Goal: Download file/media

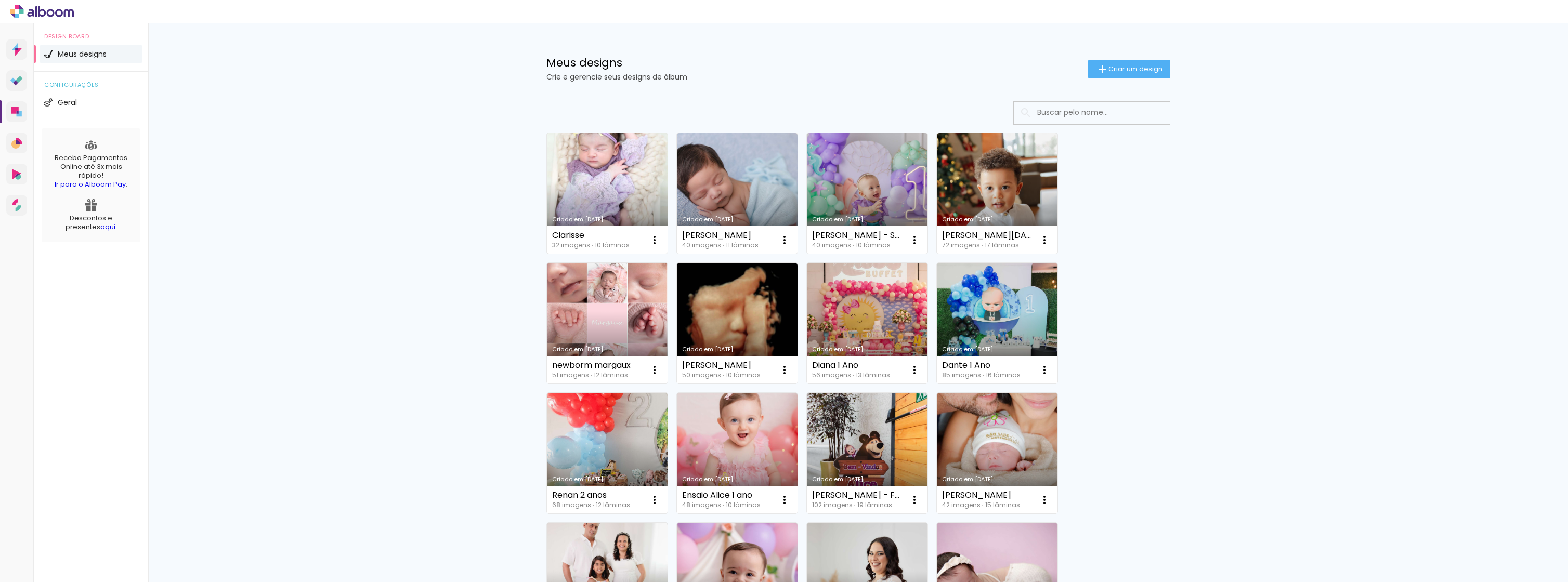
click at [604, 184] on link "Criado em [DATE]" at bounding box center [607, 193] width 121 height 121
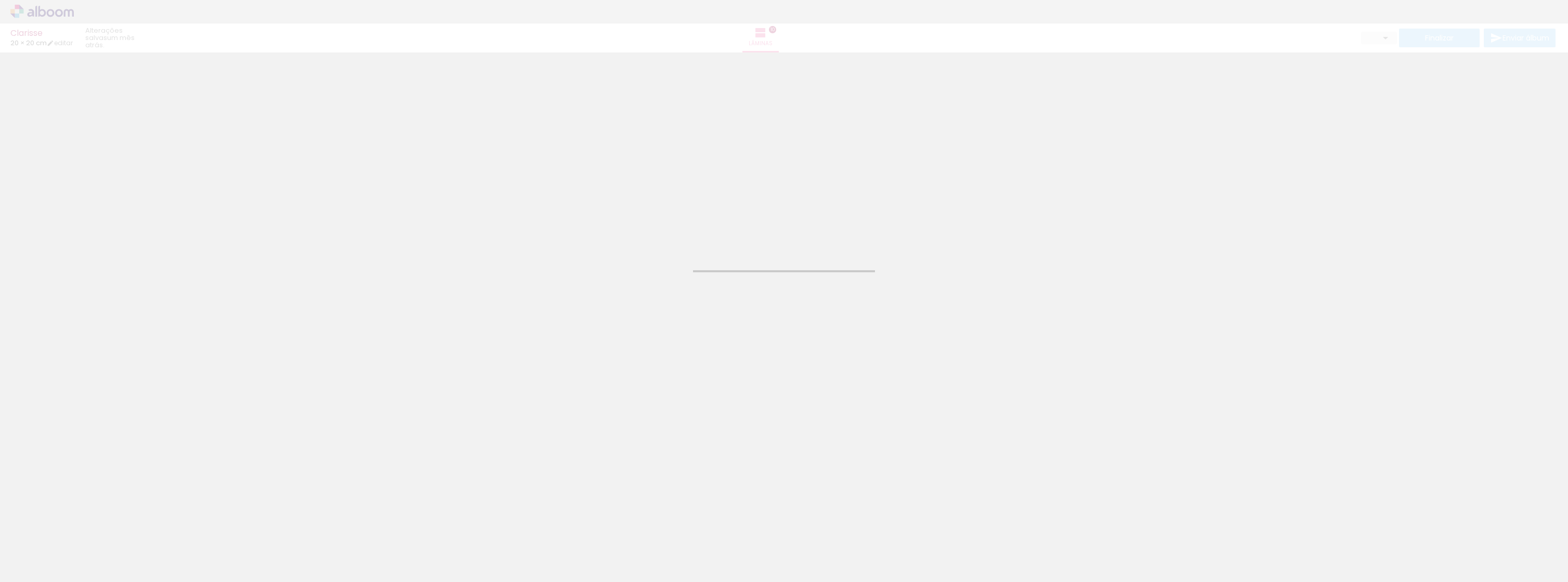
type input "JPG"
type input "Alta, 300 DPI"
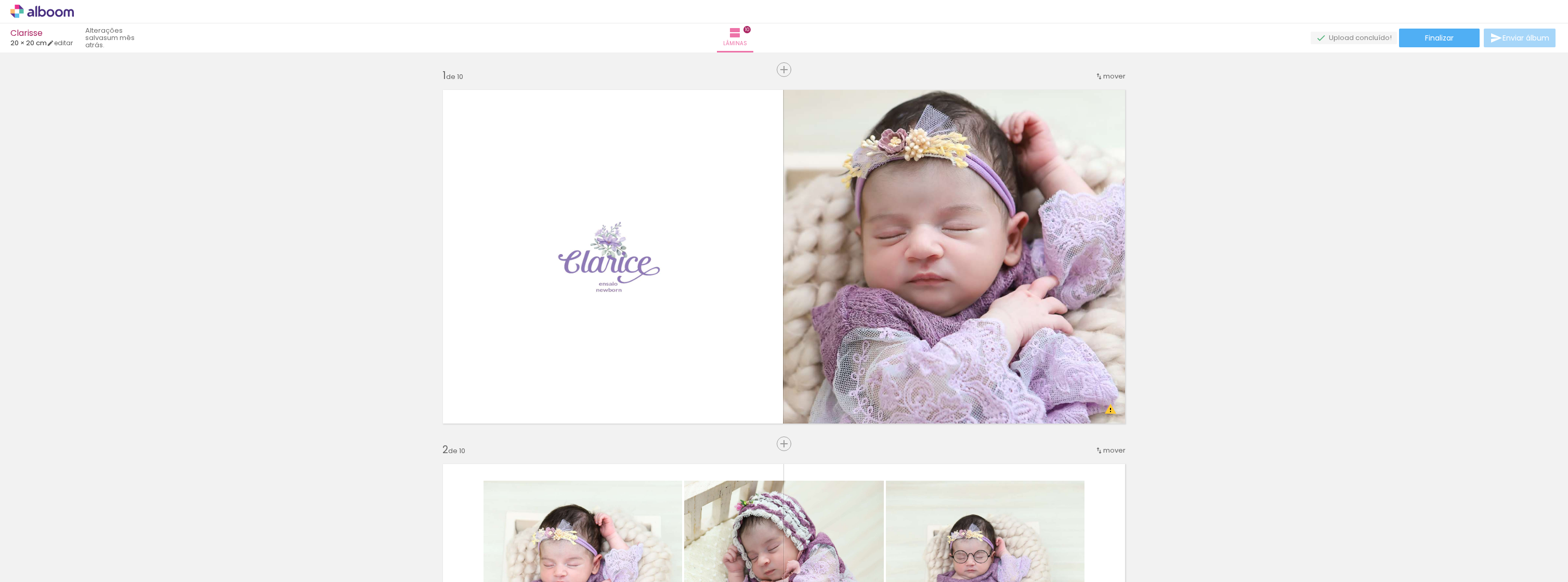
scroll to position [277, 0]
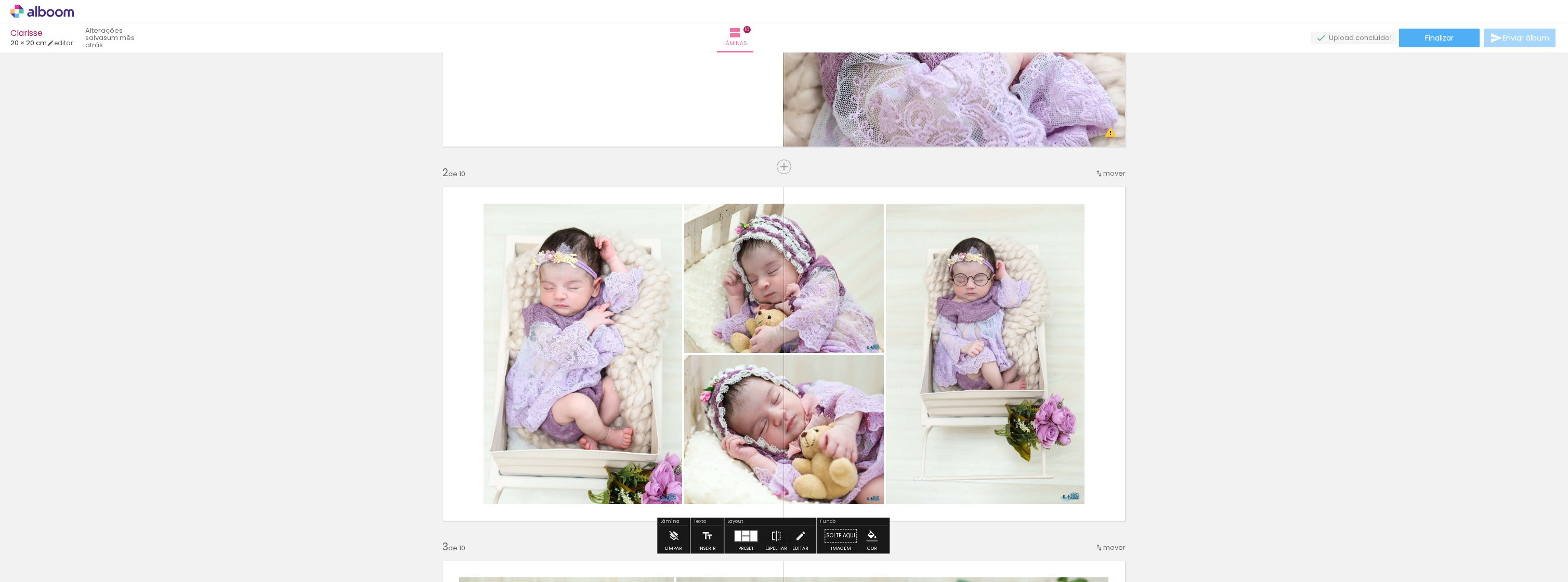
click at [806, 467] on quentale-photo at bounding box center [784, 430] width 200 height 149
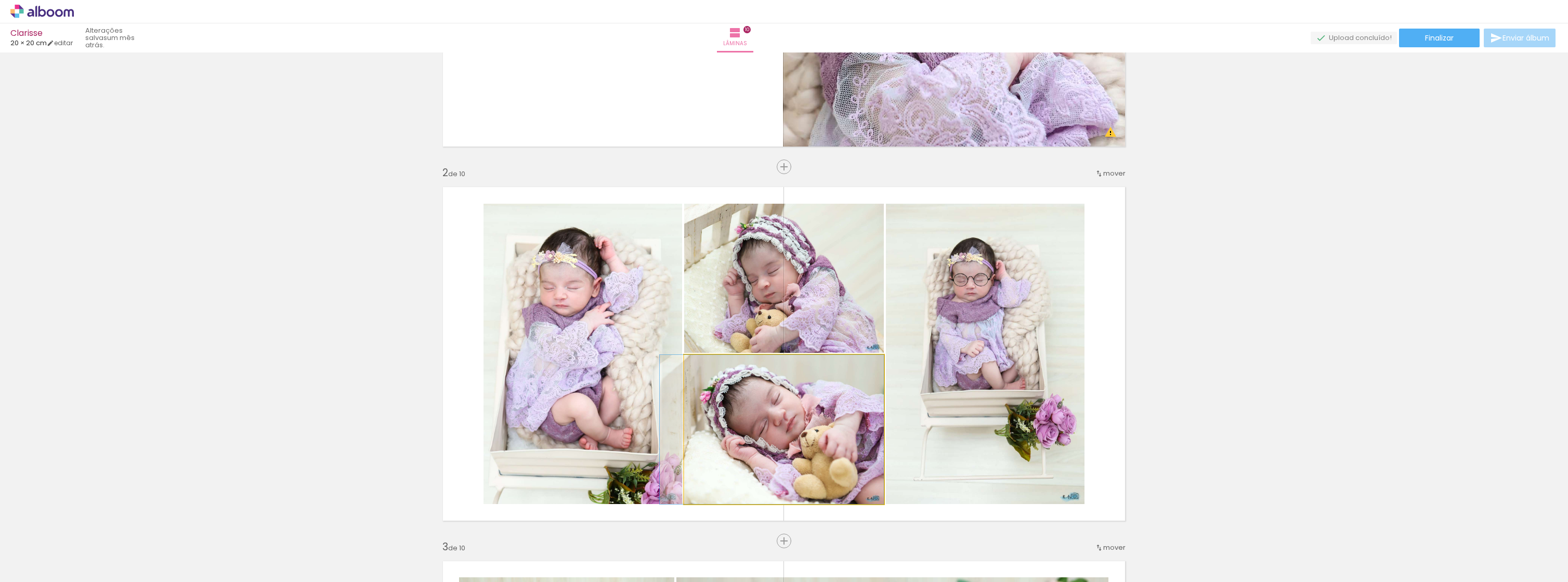
drag, startPoint x: 777, startPoint y: 463, endPoint x: 741, endPoint y: 459, distance: 36.2
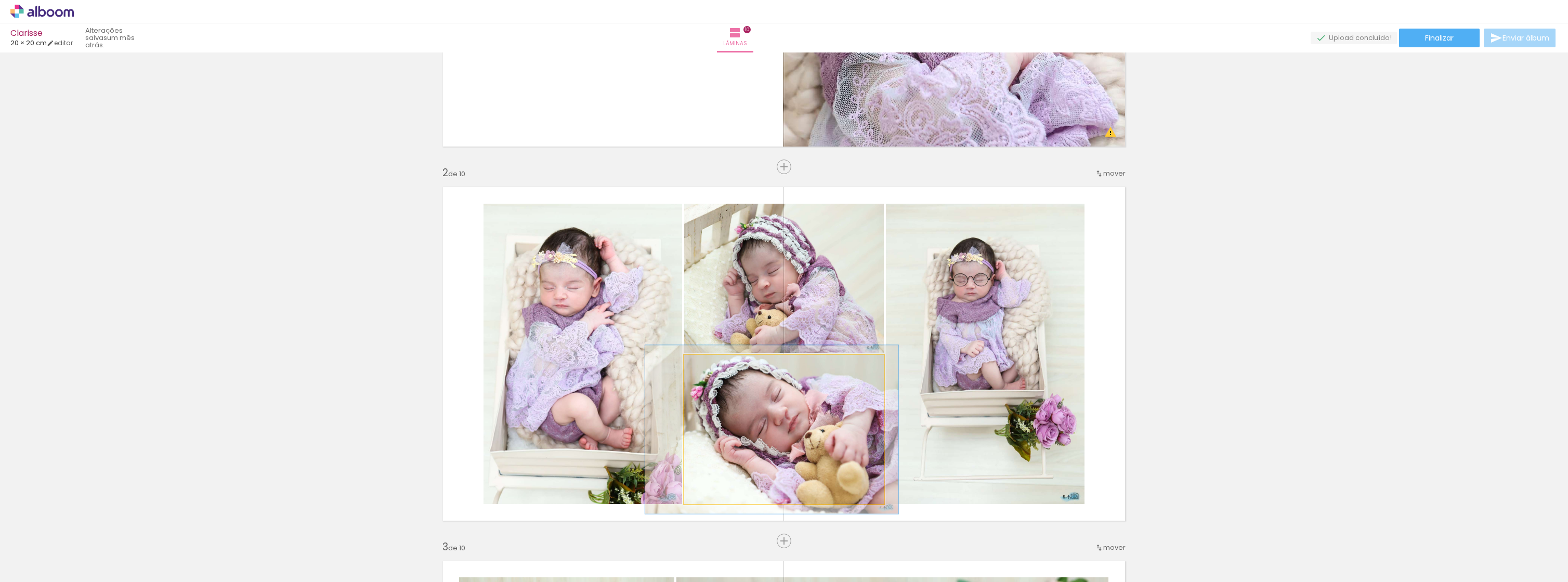
type paper-slider "113"
click at [712, 374] on div at bounding box center [714, 366] width 17 height 17
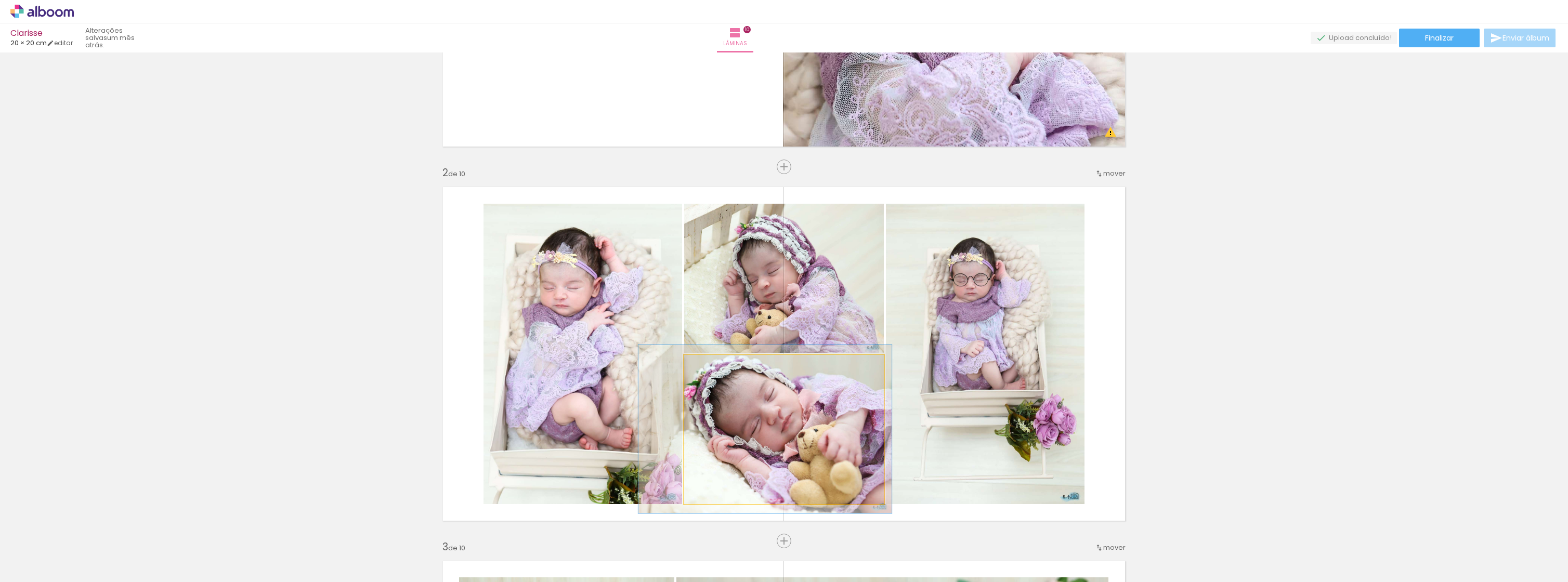
drag, startPoint x: 756, startPoint y: 453, endPoint x: 749, endPoint y: 453, distance: 7.0
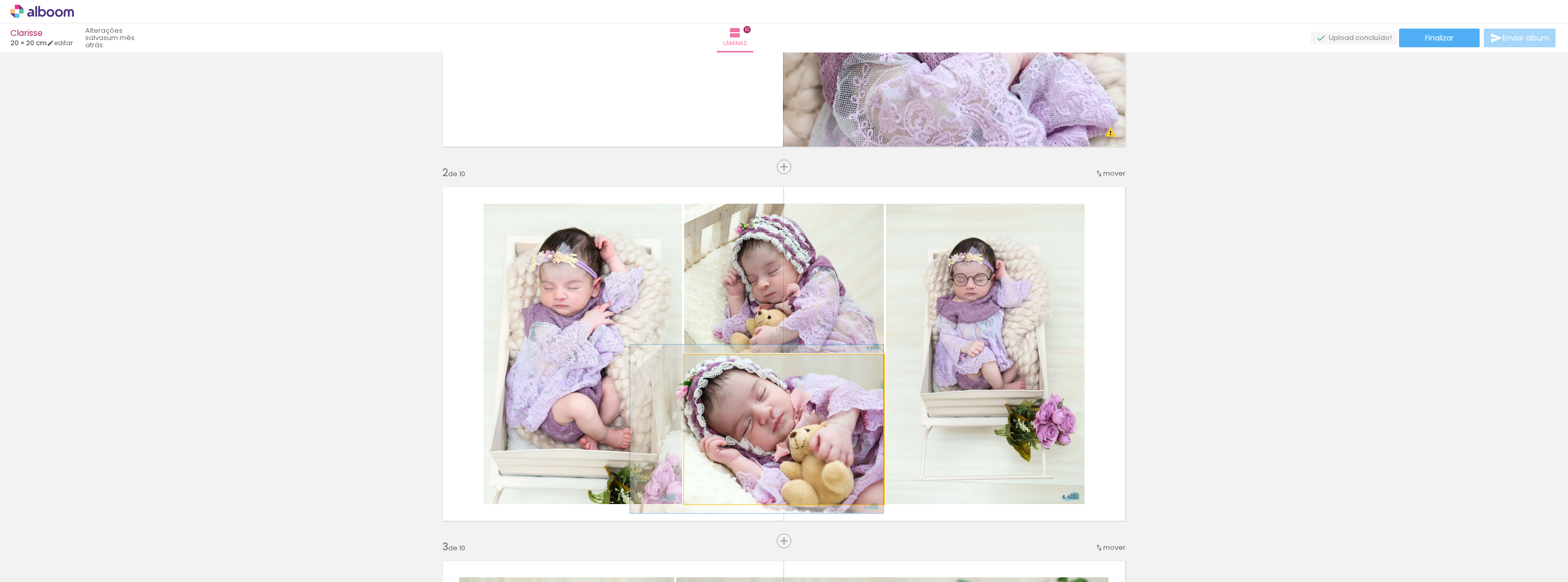
drag, startPoint x: 750, startPoint y: 459, endPoint x: 730, endPoint y: 459, distance: 20.0
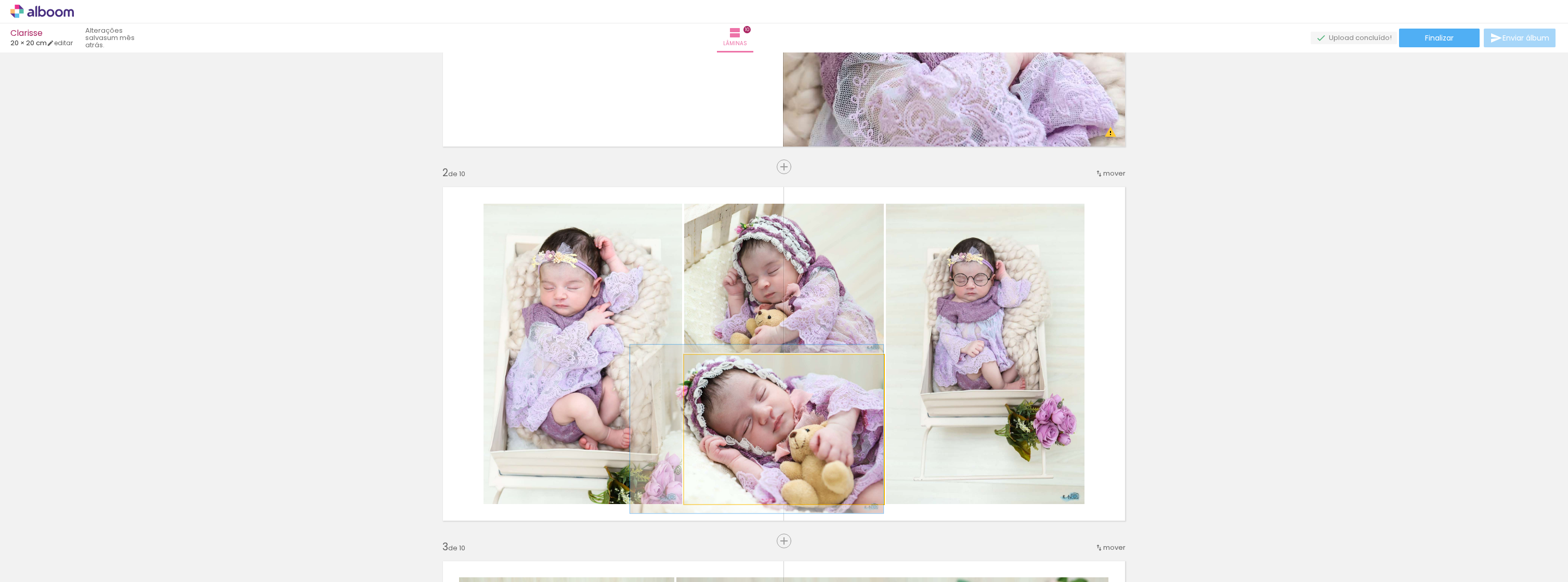
click at [808, 438] on quentale-photo at bounding box center [784, 430] width 200 height 149
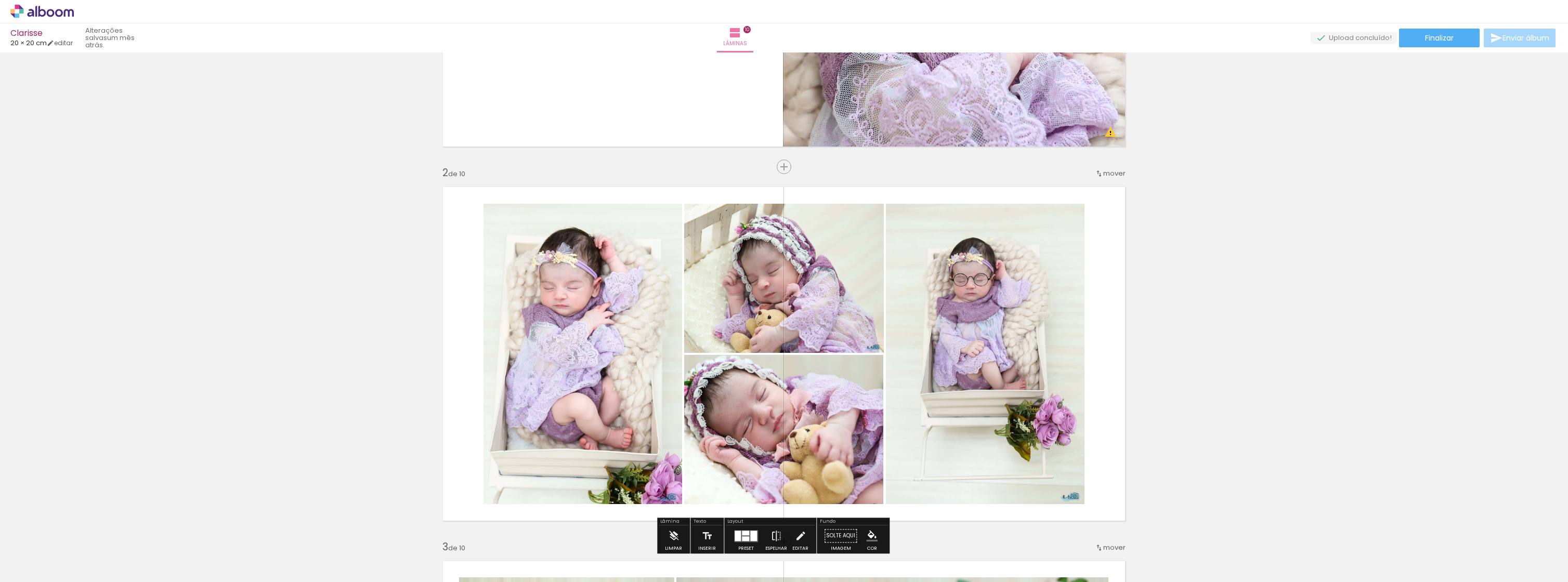
click at [789, 393] on paper-item at bounding box center [791, 390] width 19 height 7
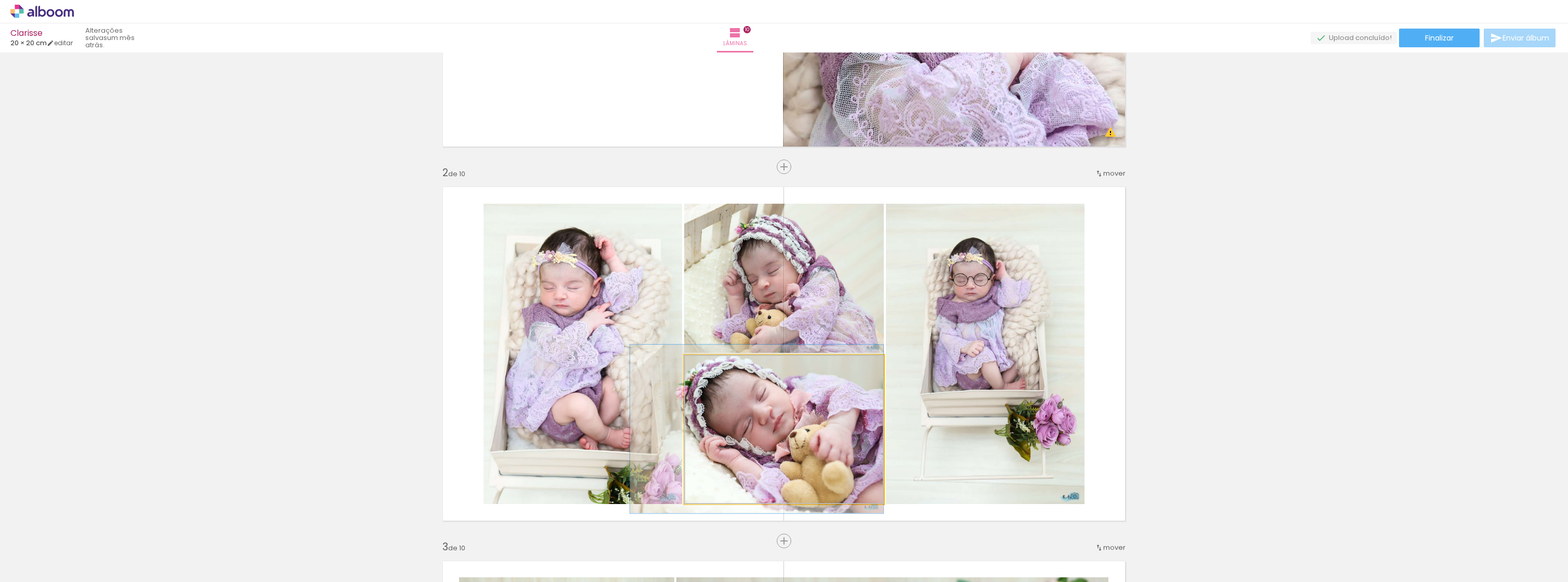
click at [819, 407] on quentale-photo at bounding box center [784, 430] width 200 height 149
click at [819, 407] on quentale-photo at bounding box center [784, 430] width 200 height 149
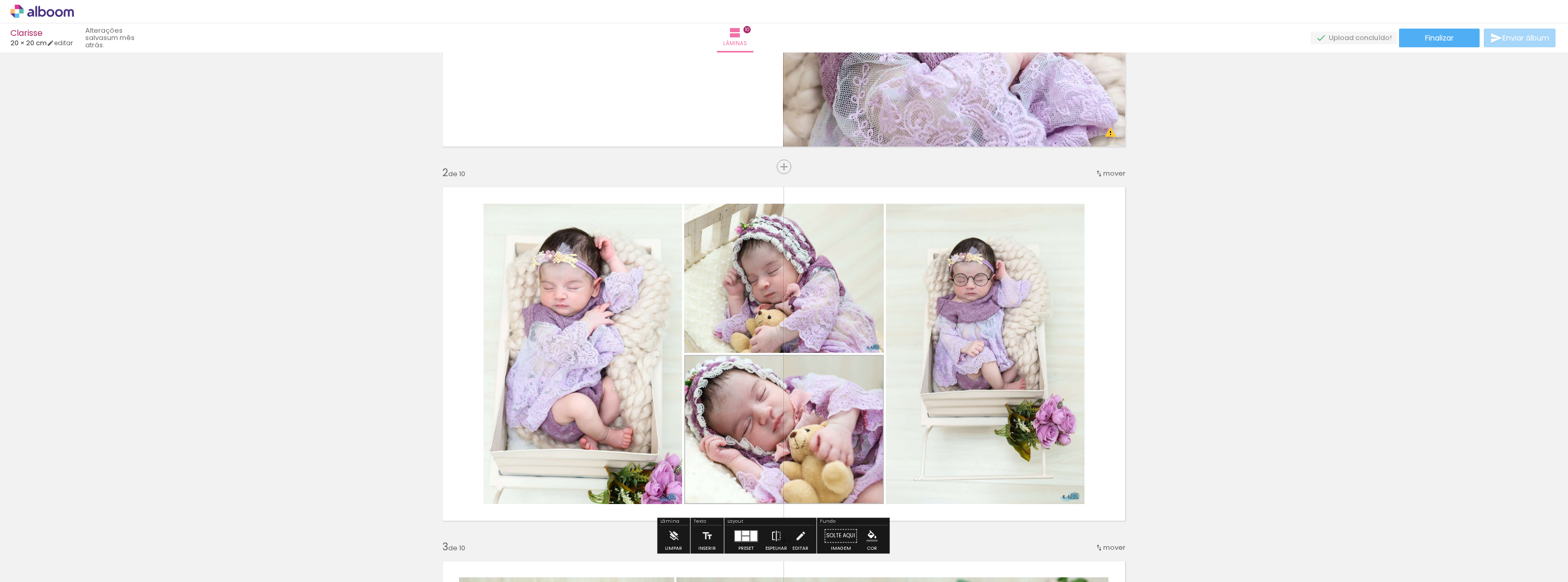
scroll to position [554, 0]
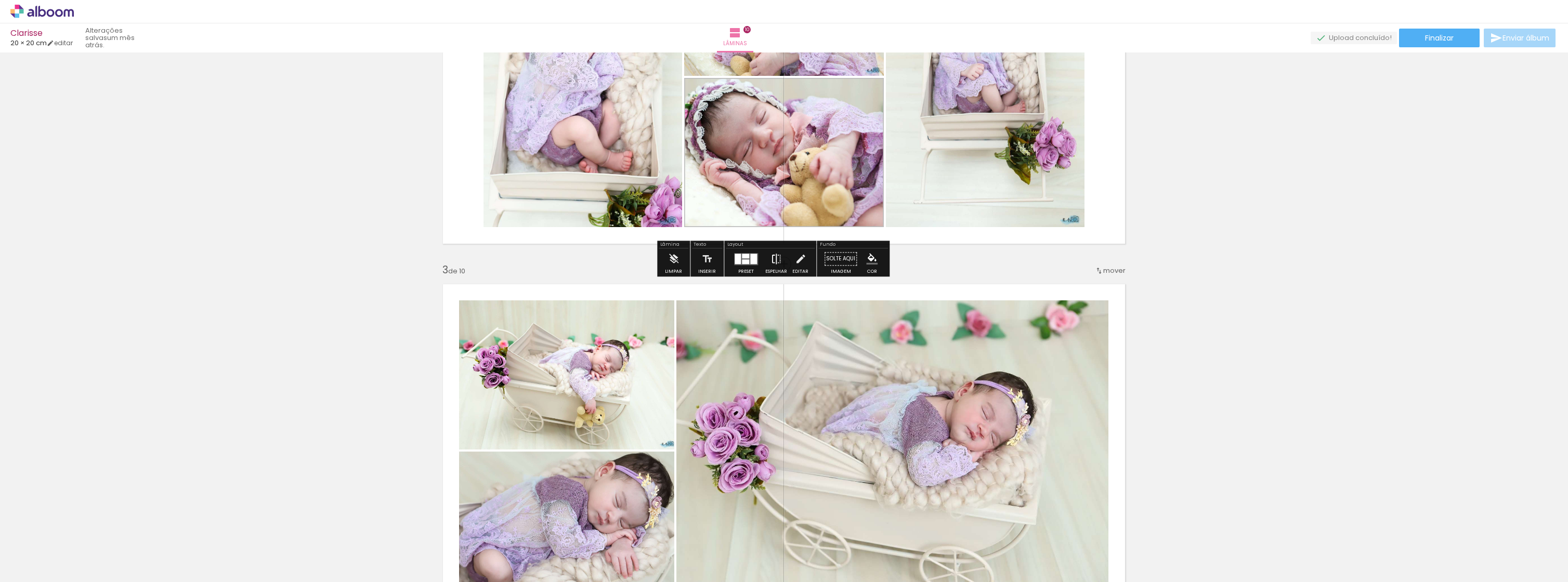
click at [779, 258] on iron-icon at bounding box center [776, 259] width 12 height 21
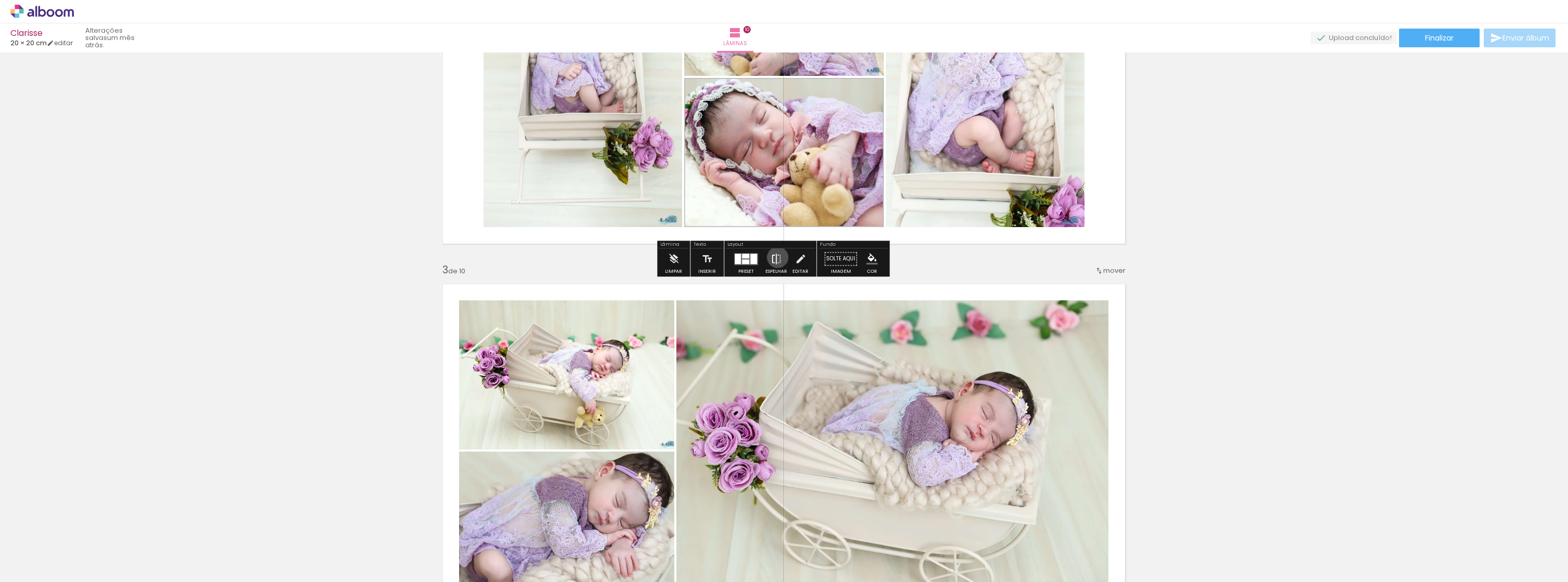
click at [779, 258] on iron-icon at bounding box center [776, 259] width 12 height 21
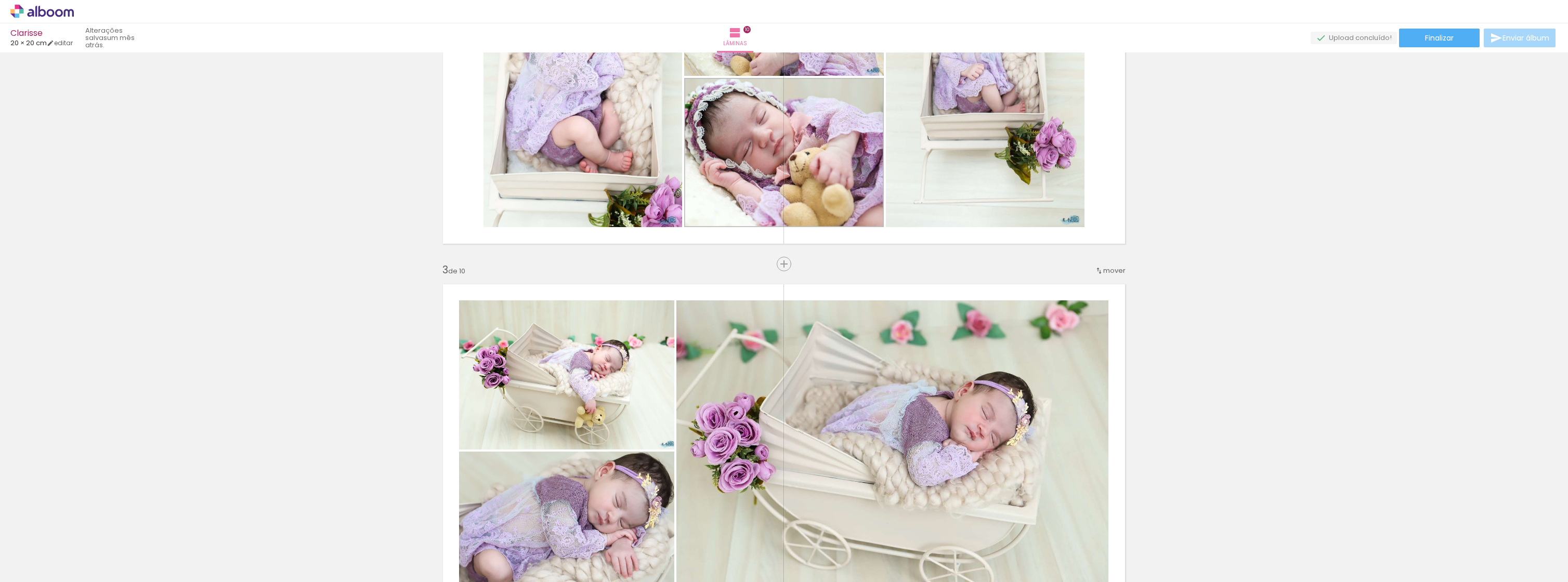
scroll to position [277, 0]
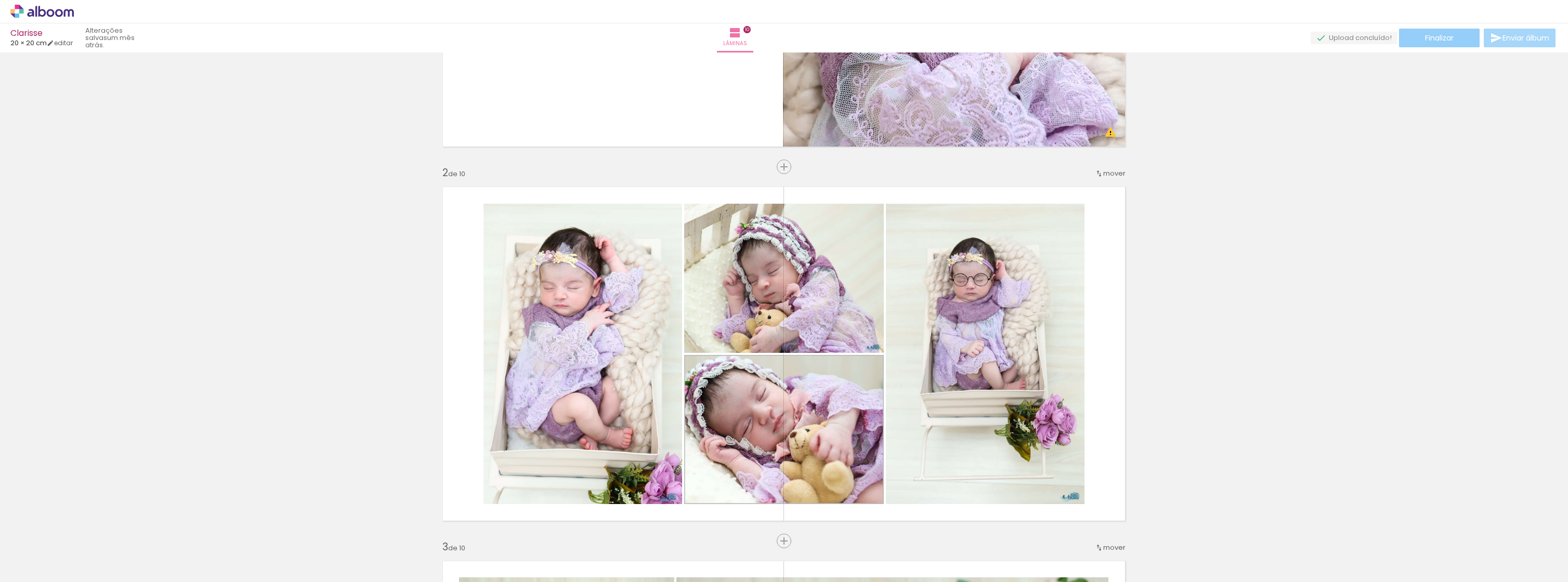
click at [1447, 37] on span "Finalizar" at bounding box center [1439, 38] width 28 height 7
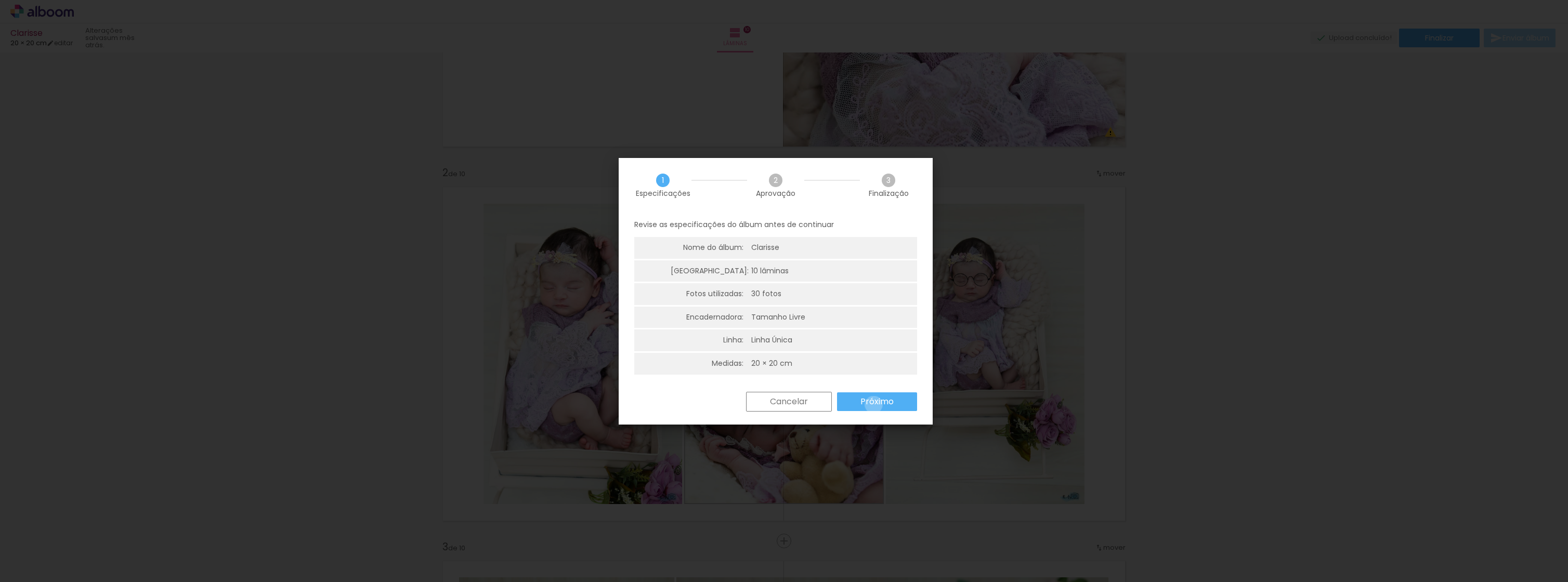
click at [0, 0] on slot "Próximo" at bounding box center [0, 0] width 0 height 0
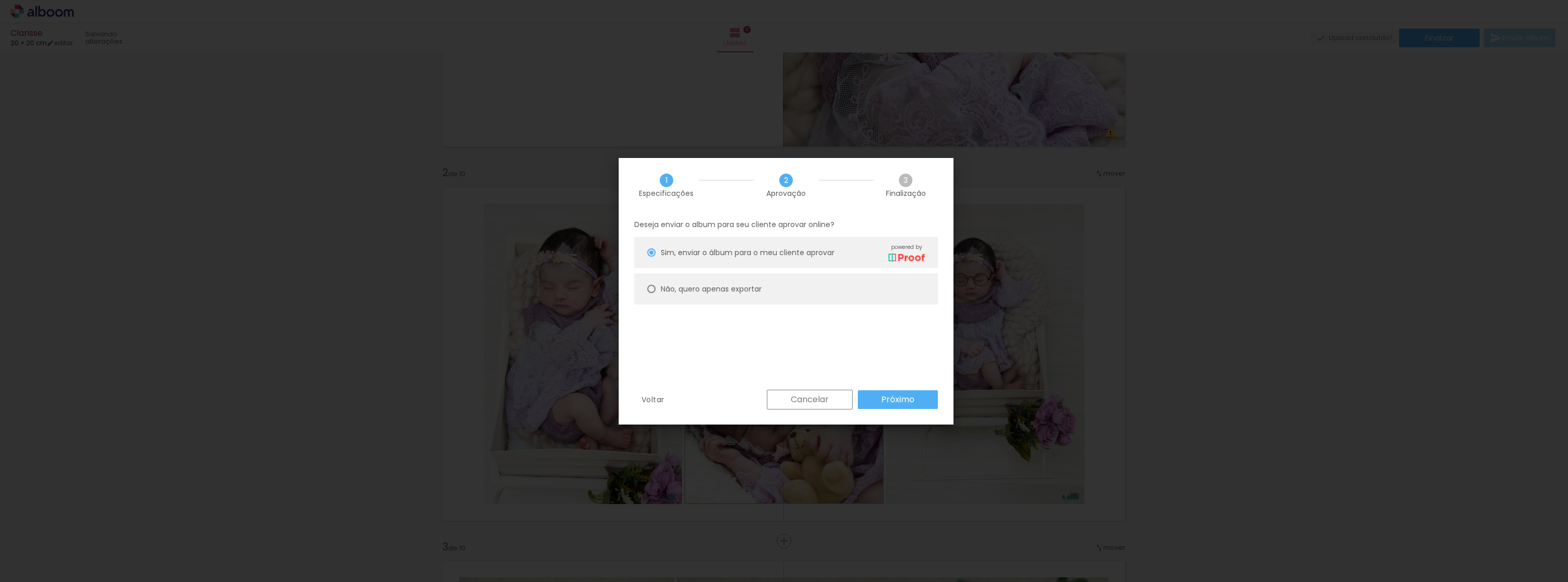
click at [788, 287] on paper-radio-button "Não, quero apenas exportar" at bounding box center [786, 289] width 304 height 31
type paper-radio-button "on"
click at [0, 0] on slot "Próximo" at bounding box center [0, 0] width 0 height 0
type input "Alta, 300 DPI"
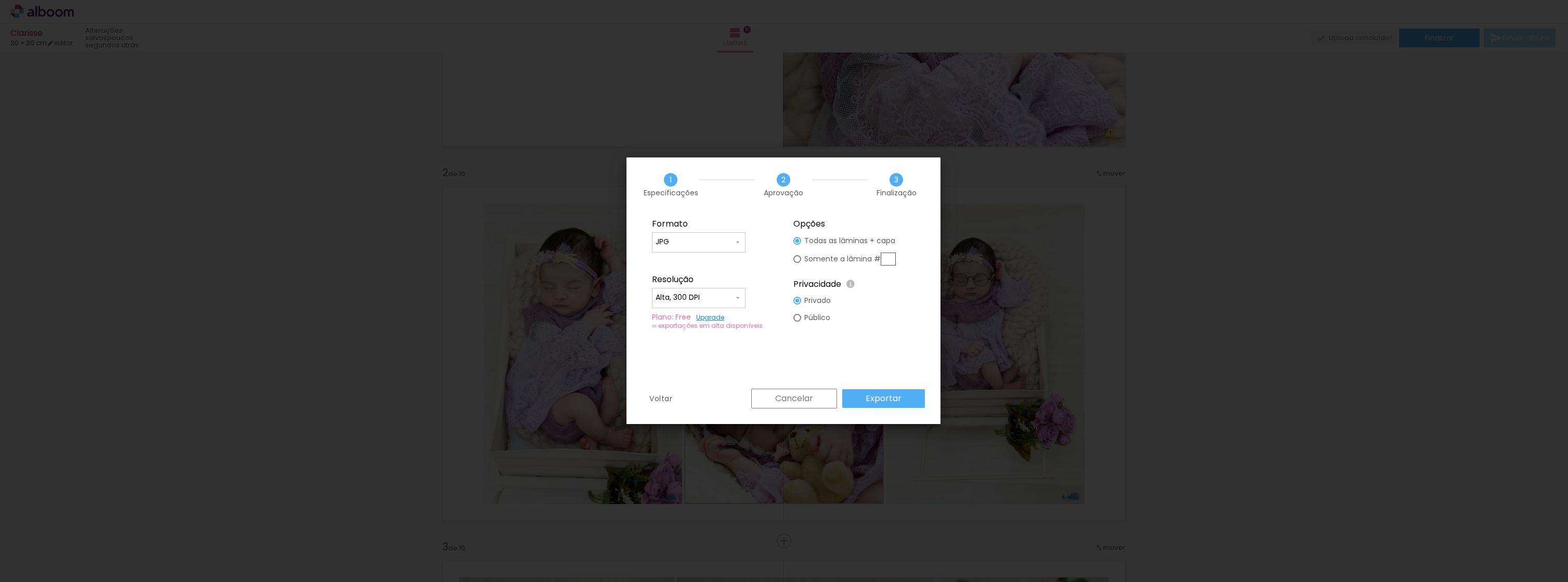
click at [885, 257] on input "text" at bounding box center [888, 259] width 15 height 13
type paper-radio-button "on"
type input "2"
click at [0, 0] on slot "Exportar" at bounding box center [0, 0] width 0 height 0
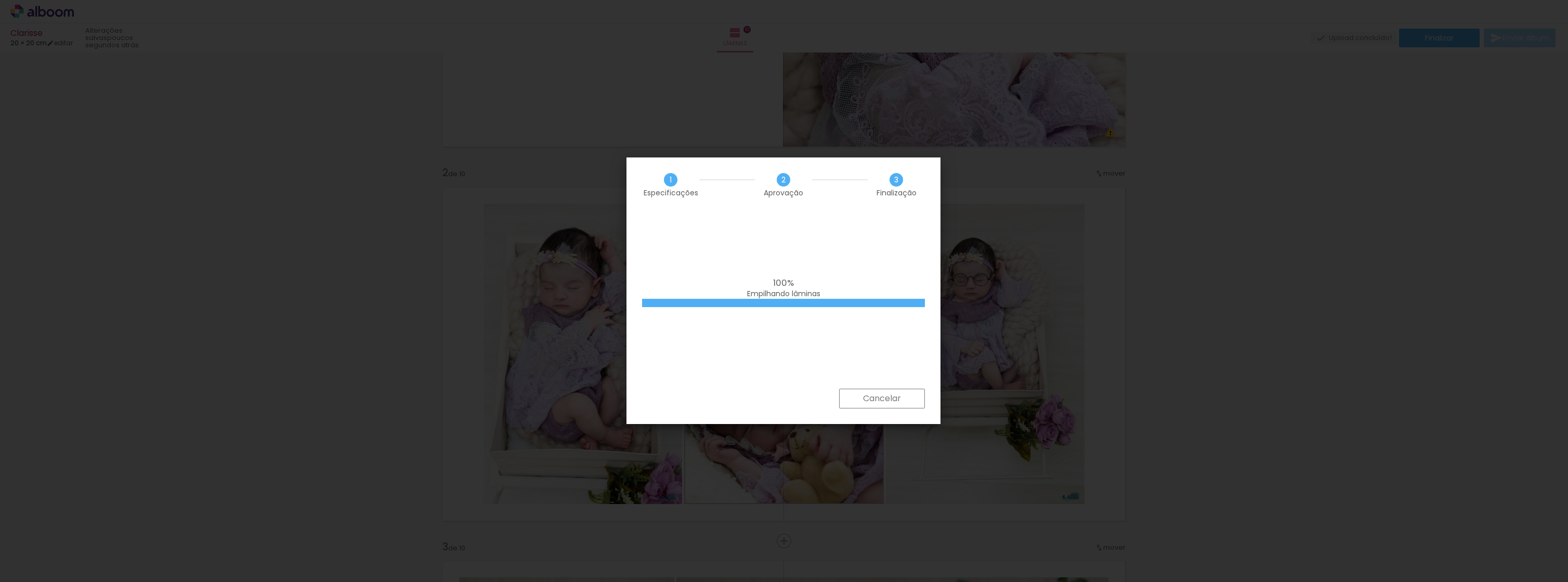
click at [895, 323] on div "100% Empilhando lâminas" at bounding box center [784, 300] width 314 height 177
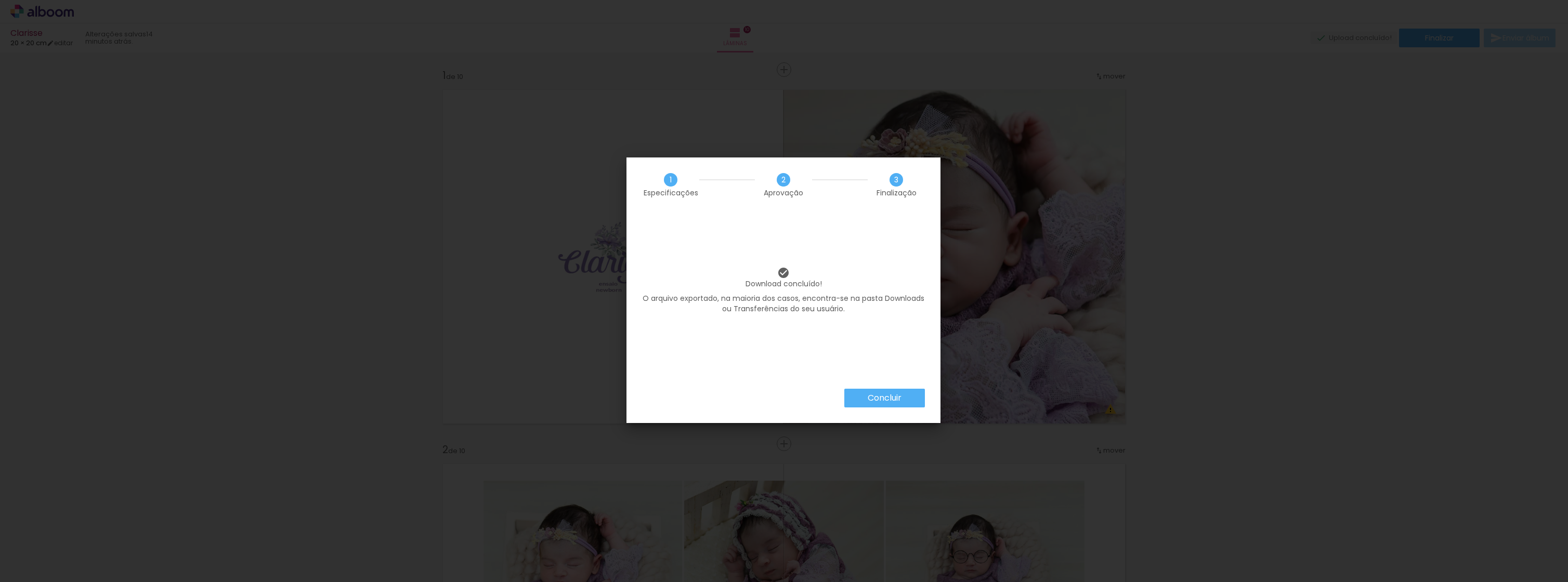
scroll to position [277, 0]
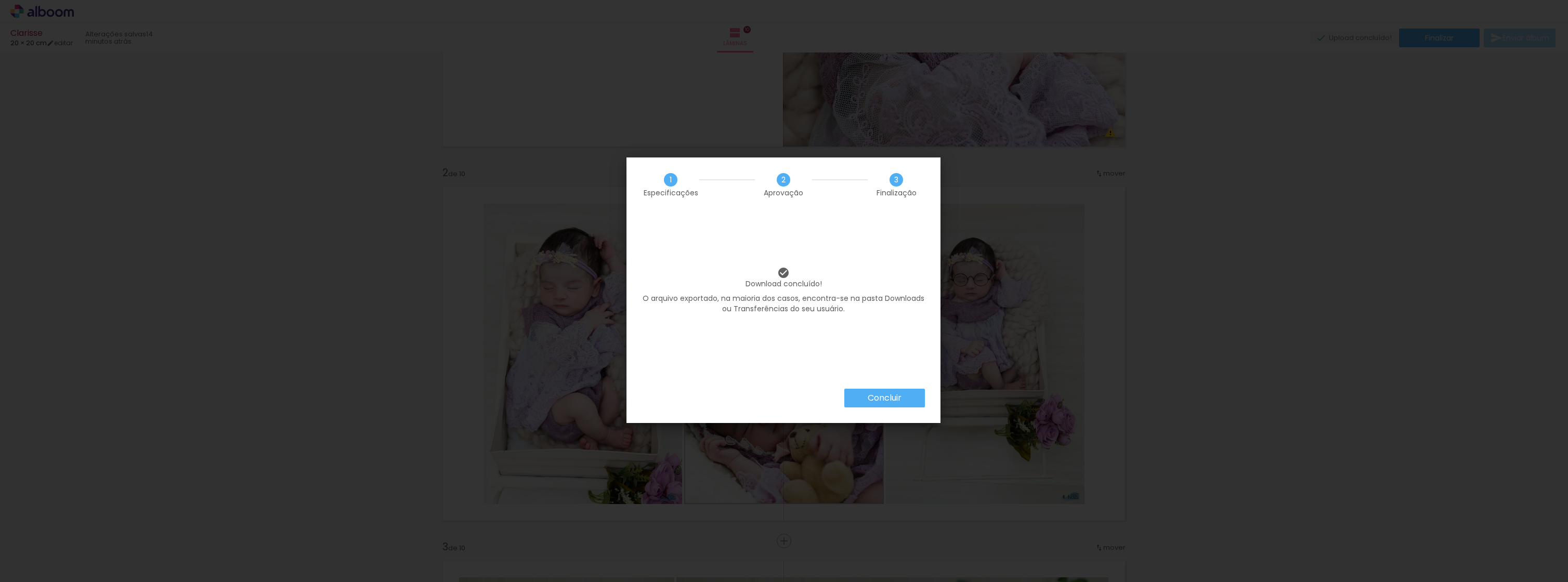
click at [0, 0] on slot "Concluir" at bounding box center [0, 0] width 0 height 0
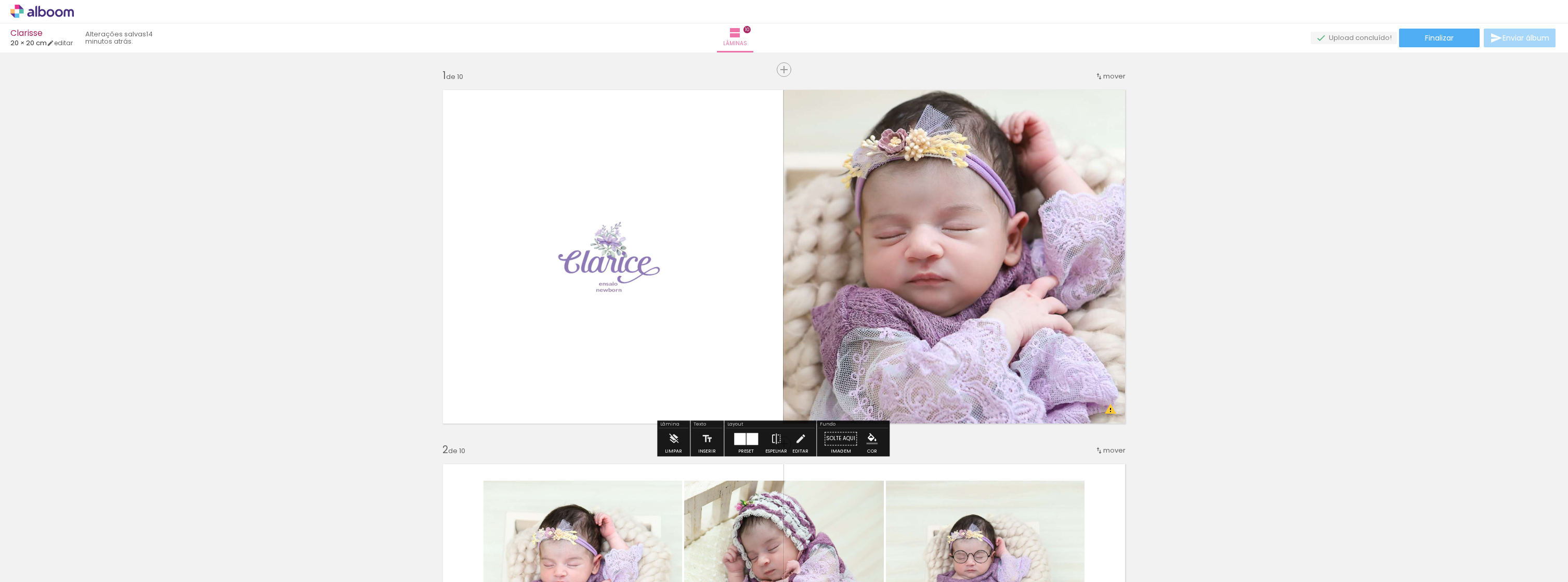
scroll to position [277, 0]
